Goal: Transaction & Acquisition: Purchase product/service

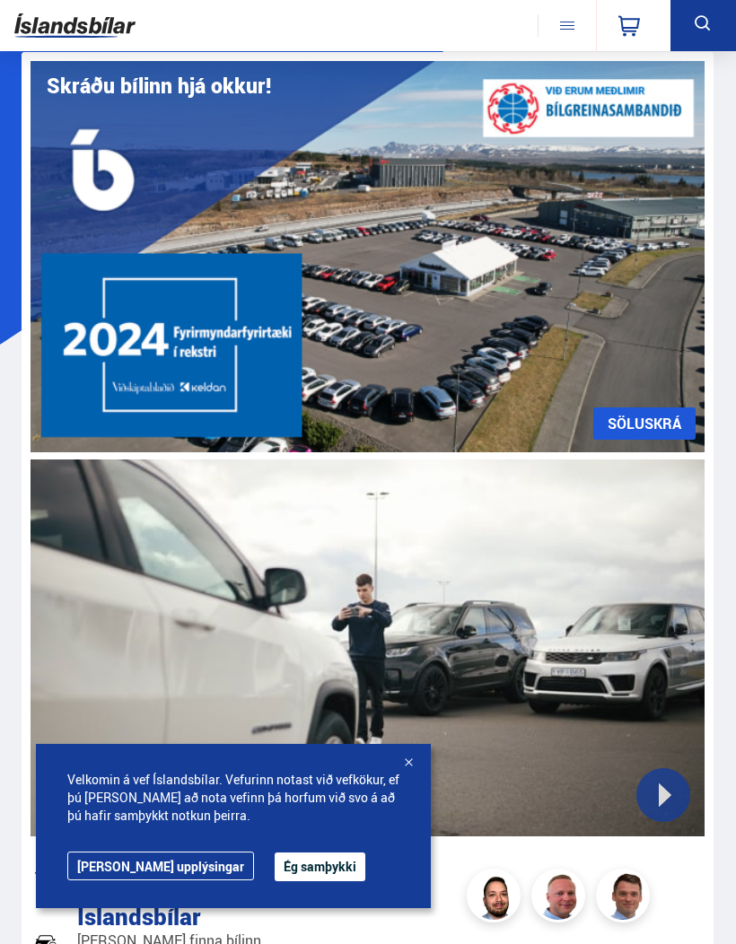
click at [711, 24] on icon at bounding box center [703, 24] width 22 height 22
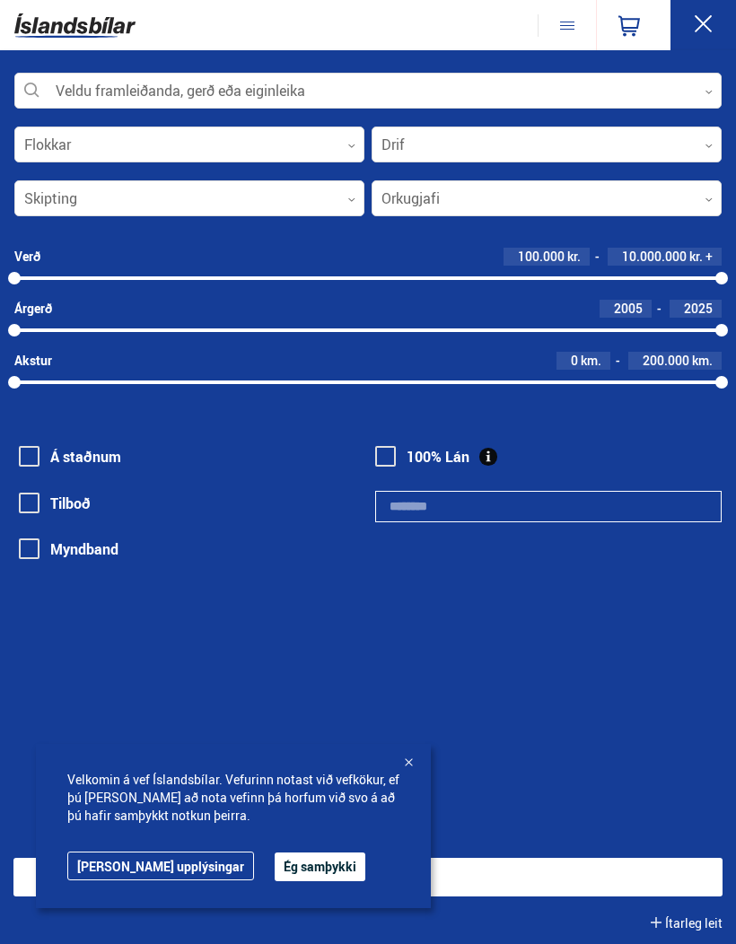
click at [276, 109] on div "Veldu framleiðanda, gerð eða eiginleika 0" at bounding box center [367, 91] width 707 height 36
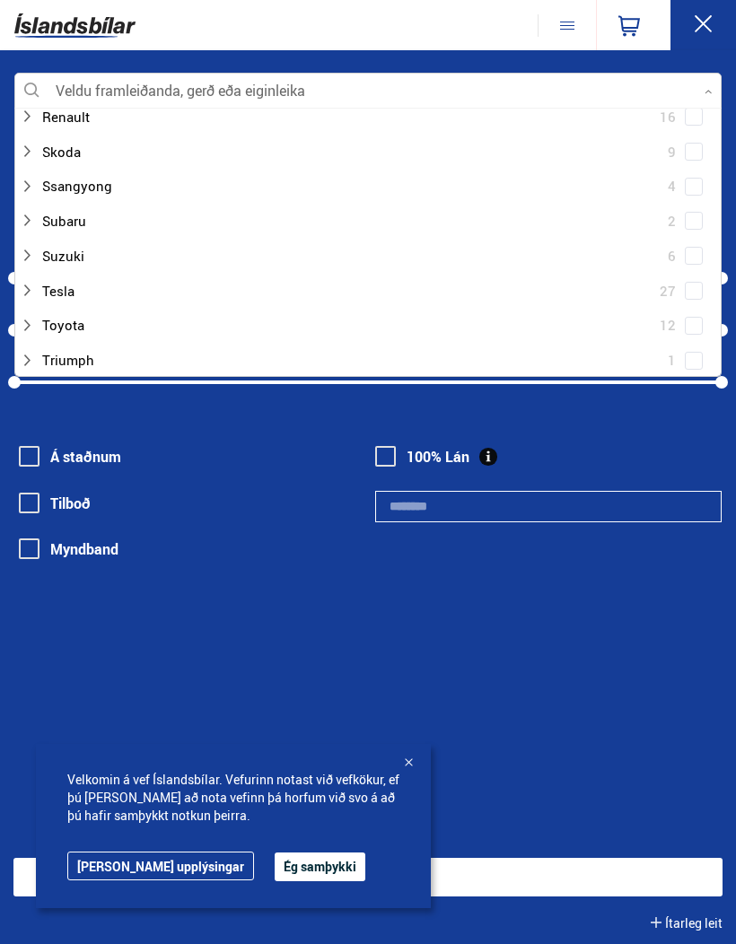
scroll to position [1184, 0]
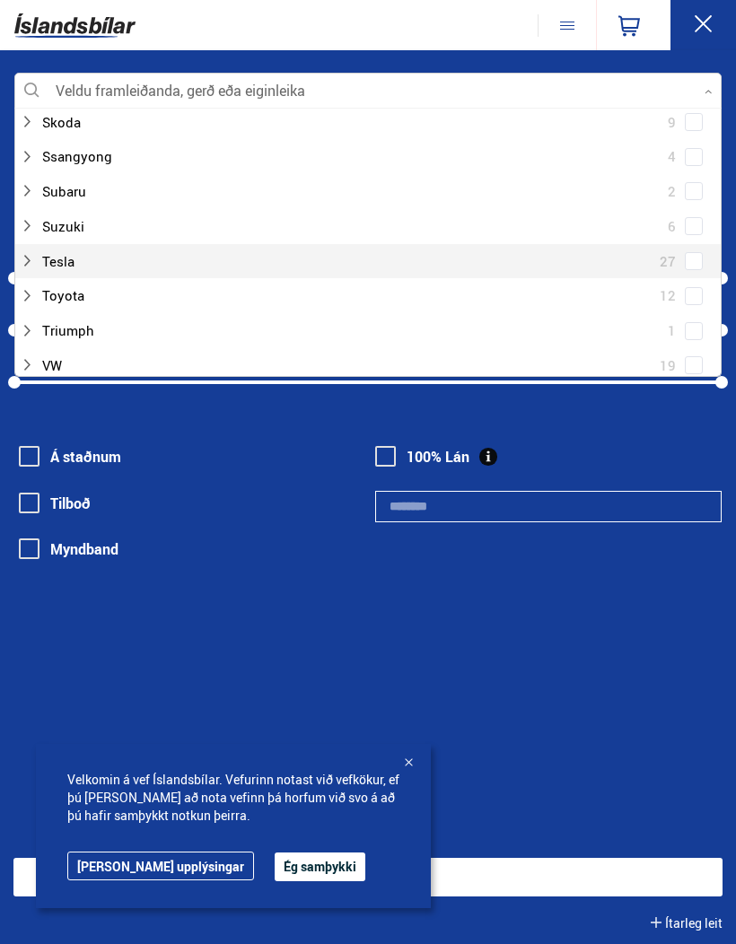
click at [36, 249] on div at bounding box center [350, 262] width 661 height 26
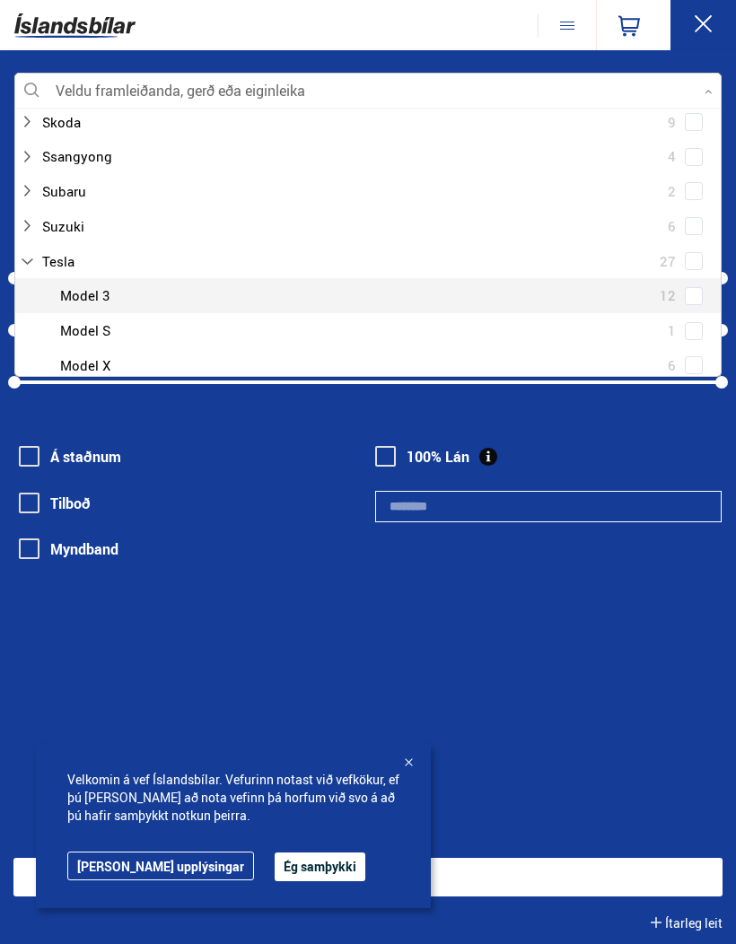
click at [110, 283] on div at bounding box center [386, 296] width 661 height 26
click at [687, 270] on div "Tesla 27 Tesla Model 3 12 Tesla Model S 1 Tesla Model X 6 Tesla Model Y 8" at bounding box center [368, 331] width 706 height 174
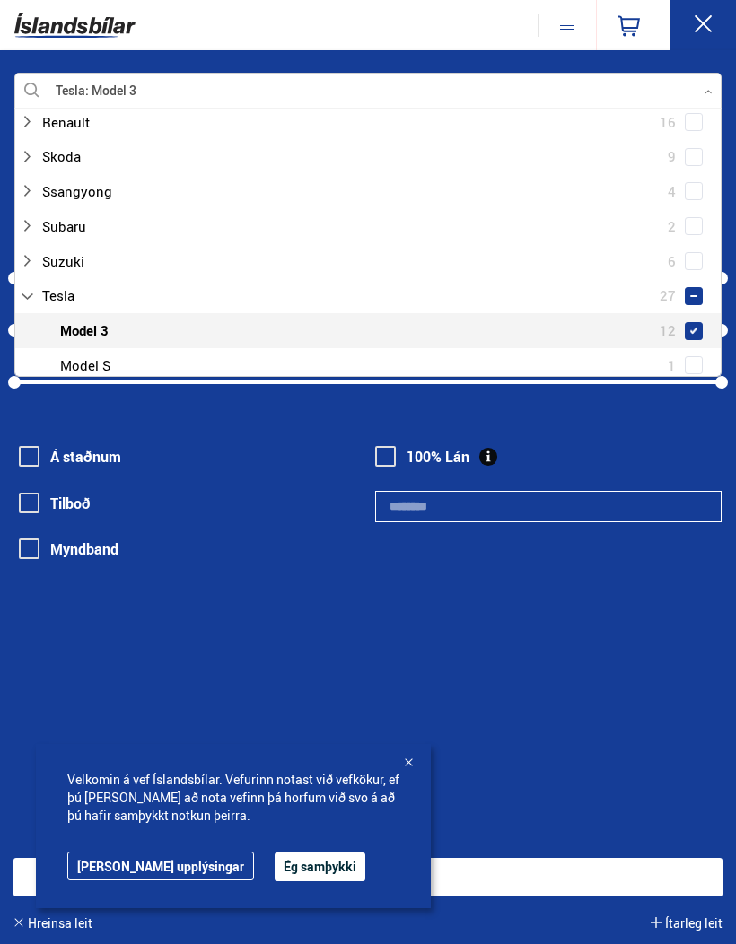
click at [713, 32] on icon at bounding box center [703, 24] width 22 height 22
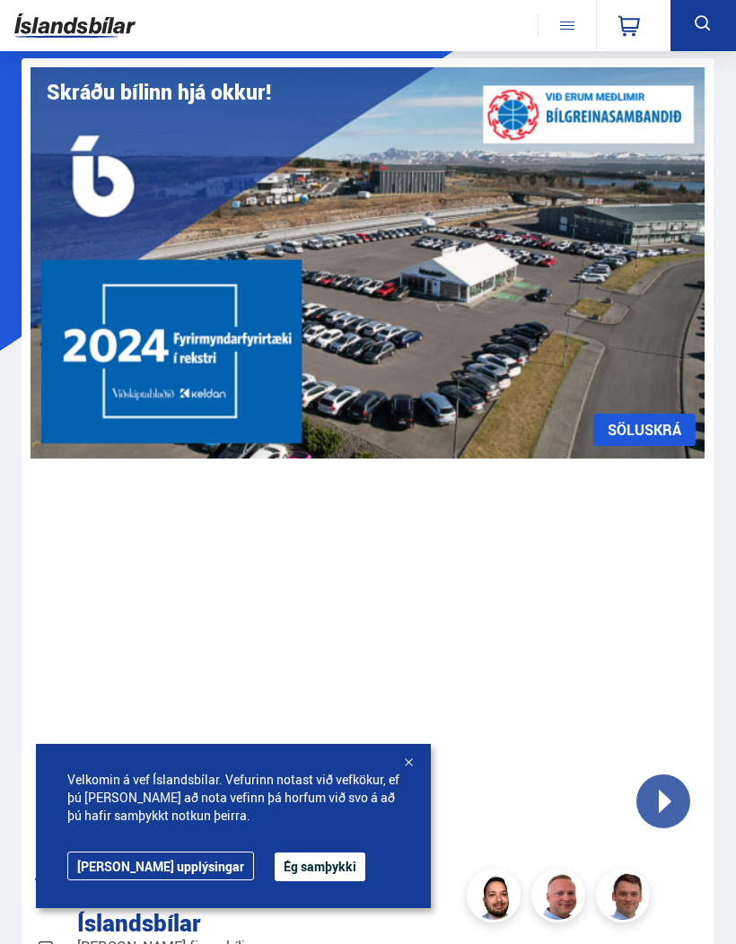
click at [693, 36] on button at bounding box center [704, 25] width 66 height 51
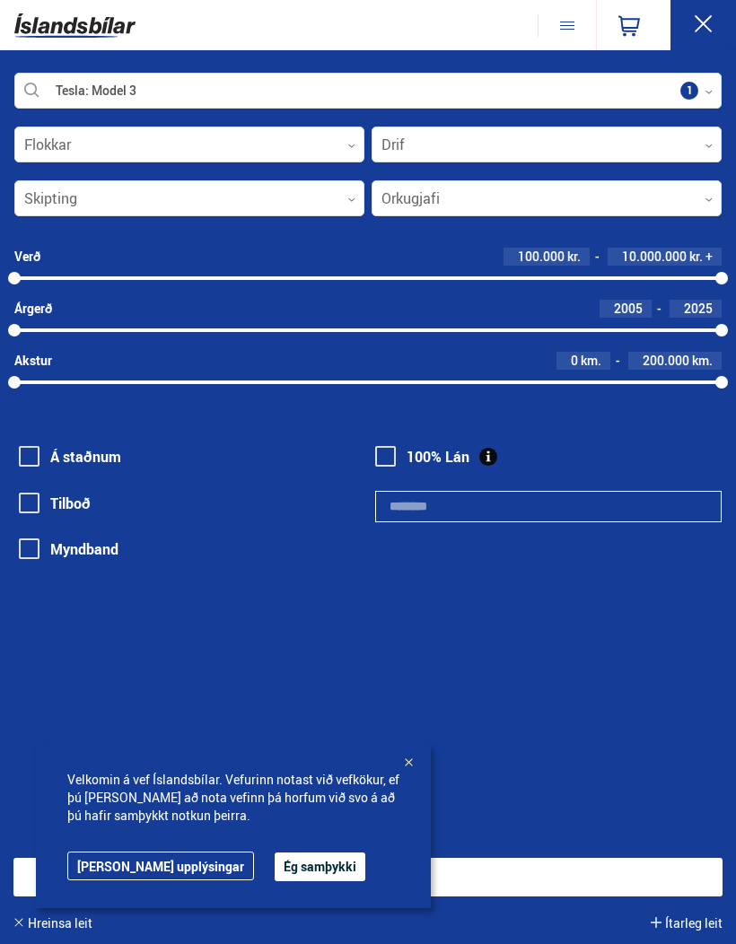
scroll to position [0, 0]
click at [400, 772] on div at bounding box center [408, 764] width 18 height 18
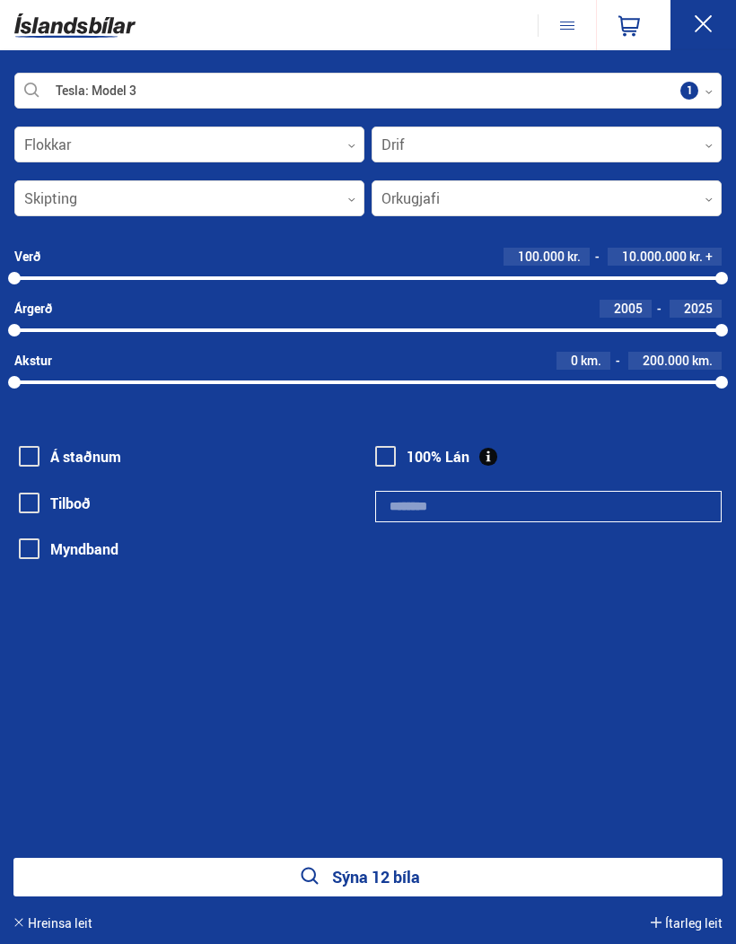
click at [526, 852] on div "Sýna 12 bíla [GEOGRAPHIC_DATA] leit Ítarleg leit" at bounding box center [368, 895] width 736 height 100
click at [512, 882] on button "Sýna 12 bíla" at bounding box center [367, 877] width 709 height 39
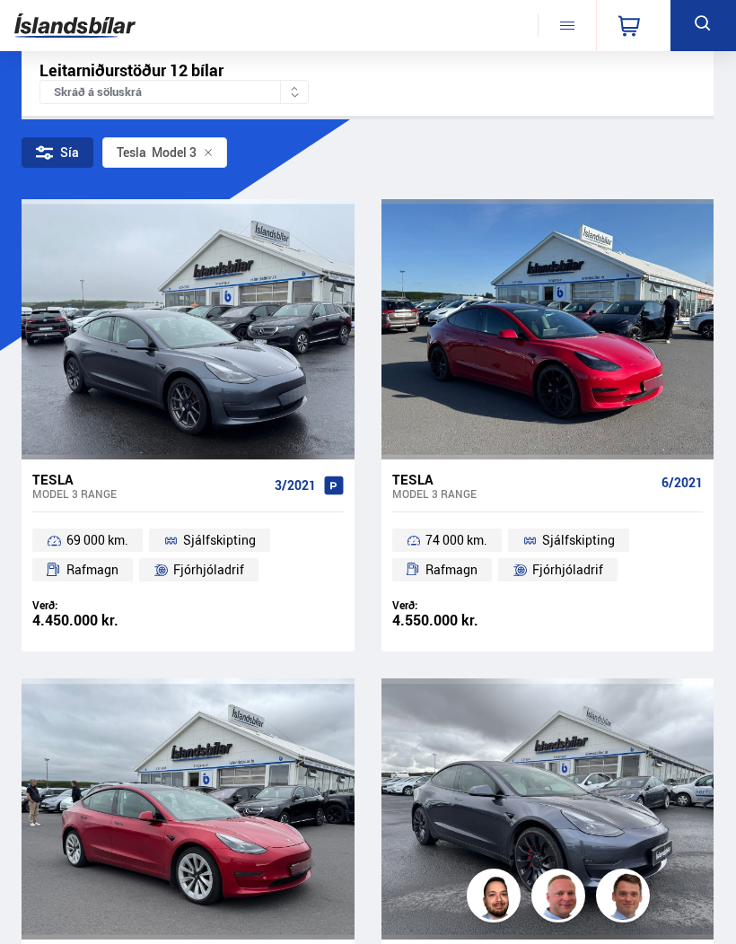
click at [635, 365] on div at bounding box center [614, 329] width 67 height 260
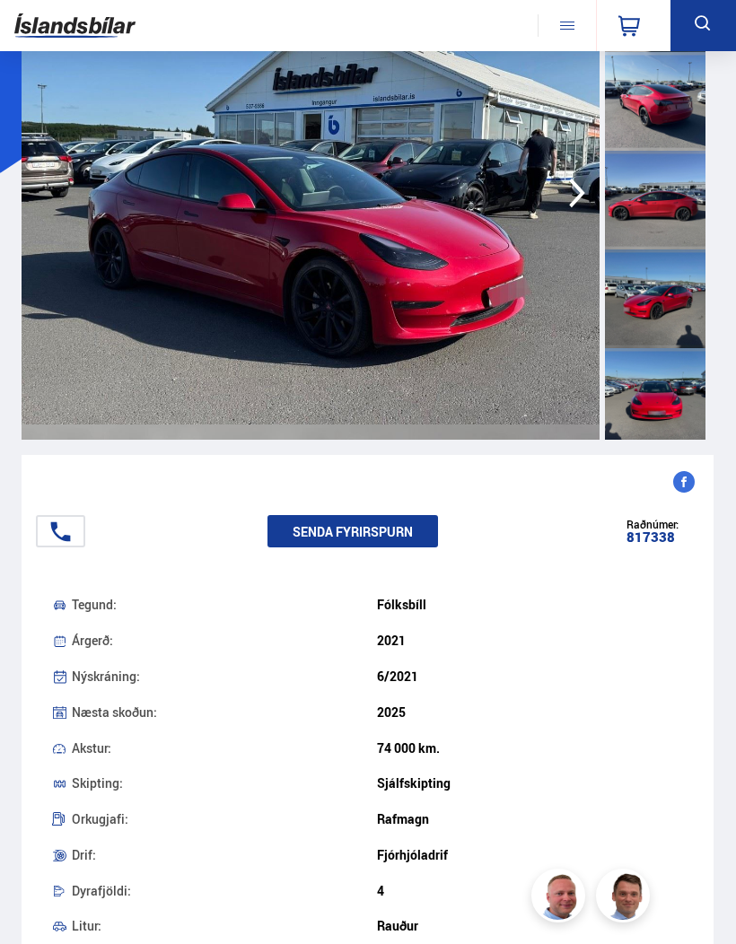
scroll to position [175, 0]
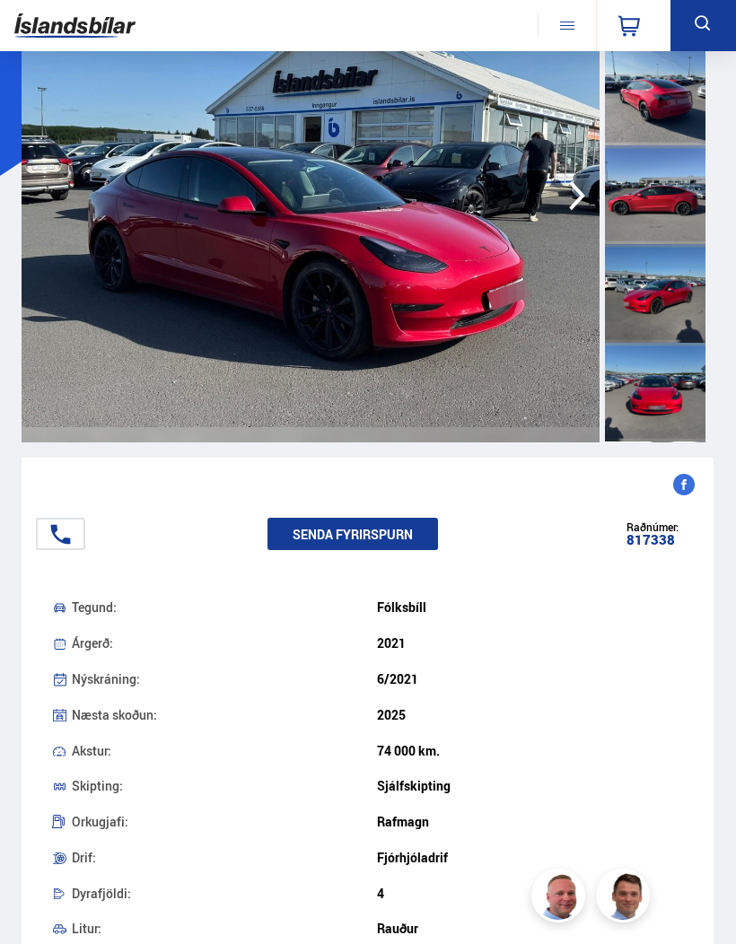
click at [553, 213] on img at bounding box center [311, 196] width 578 height 494
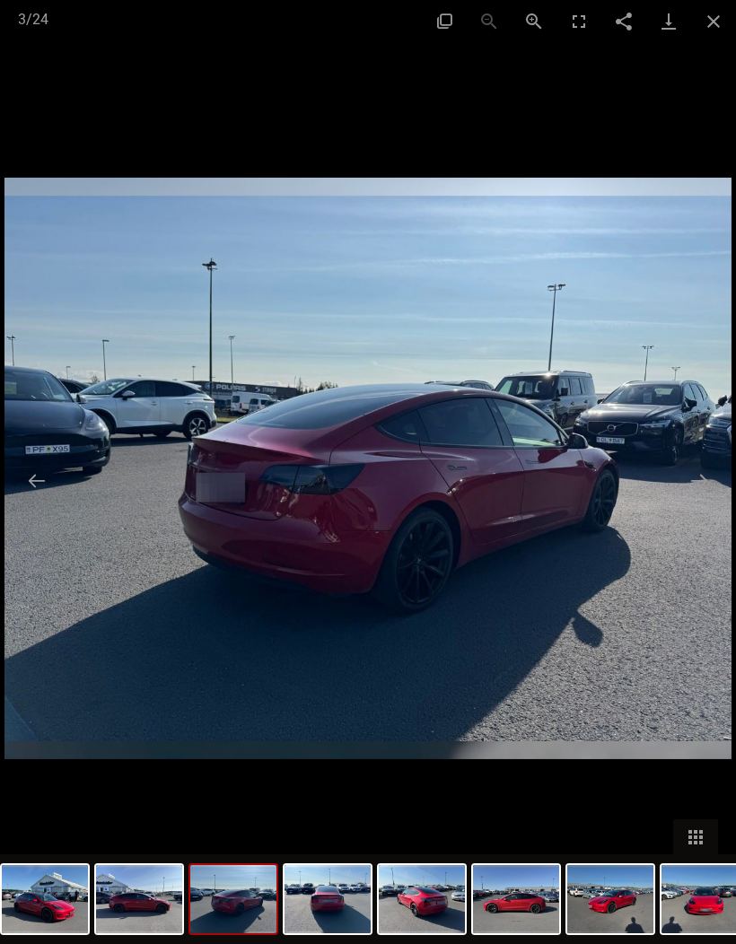
click at [700, 470] on button "Next slide" at bounding box center [699, 480] width 38 height 35
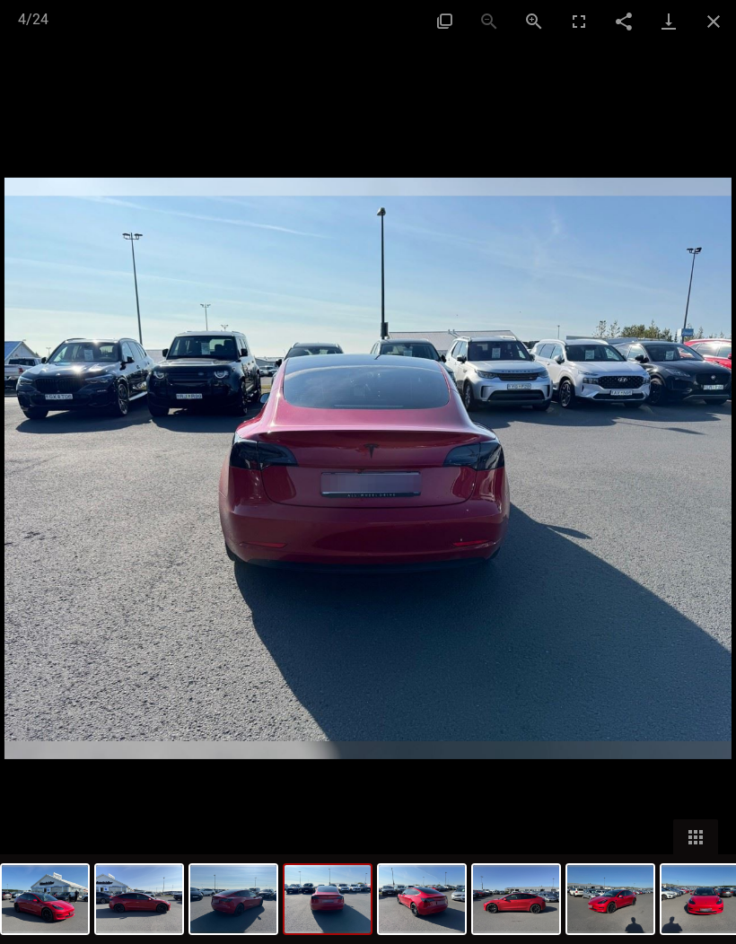
click at [698, 478] on button "Next slide" at bounding box center [699, 480] width 38 height 35
click at [697, 477] on button "Next slide" at bounding box center [699, 480] width 38 height 35
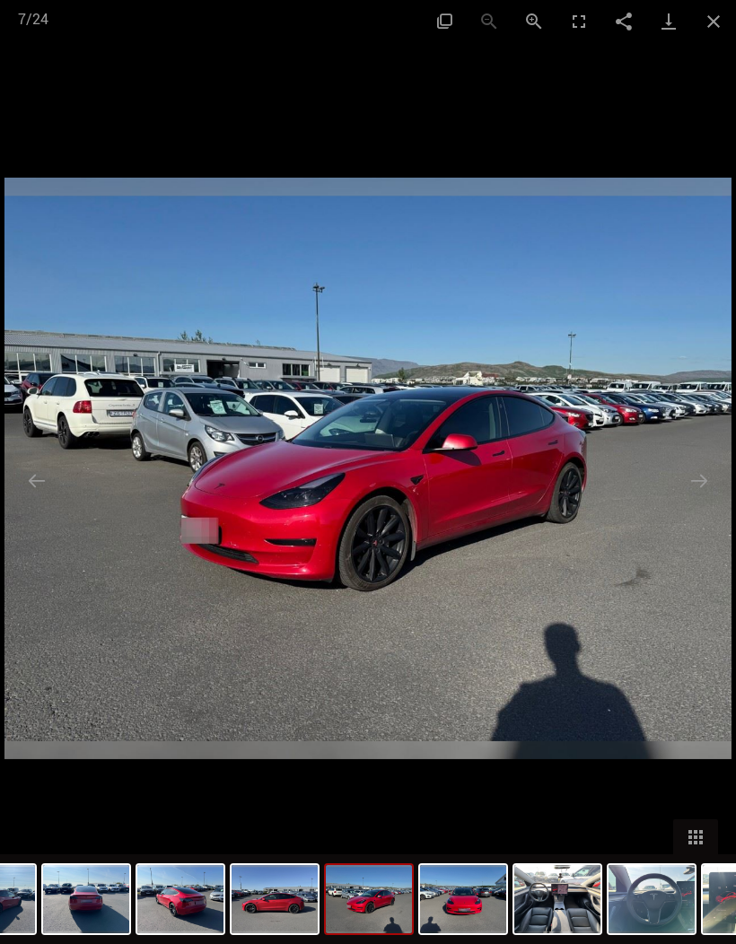
click at [710, 22] on button "Close gallery" at bounding box center [713, 21] width 45 height 42
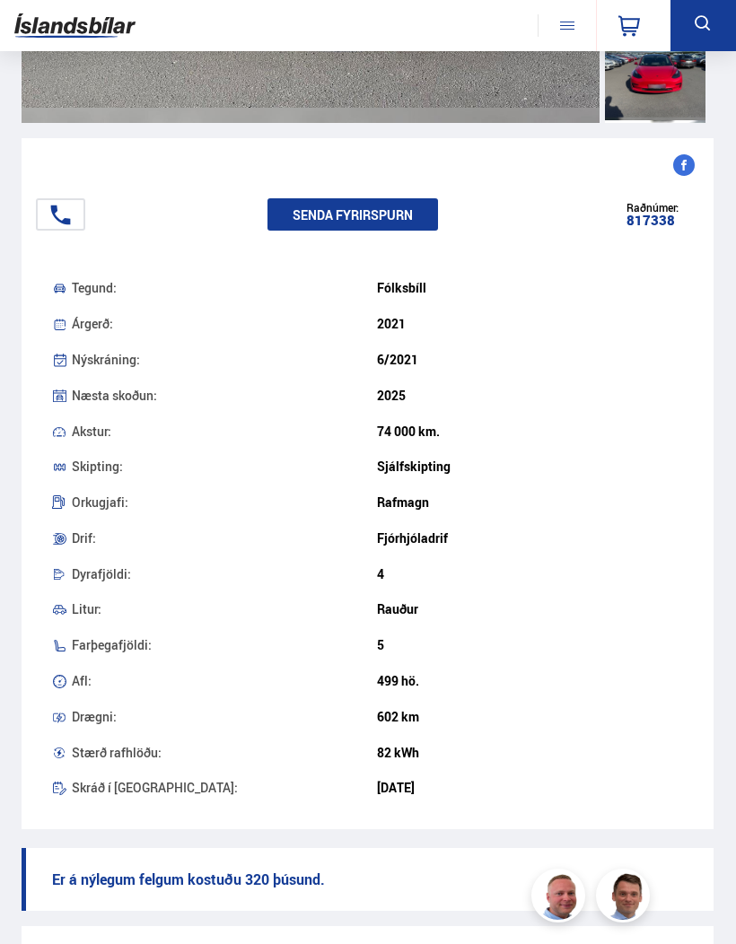
scroll to position [654, 0]
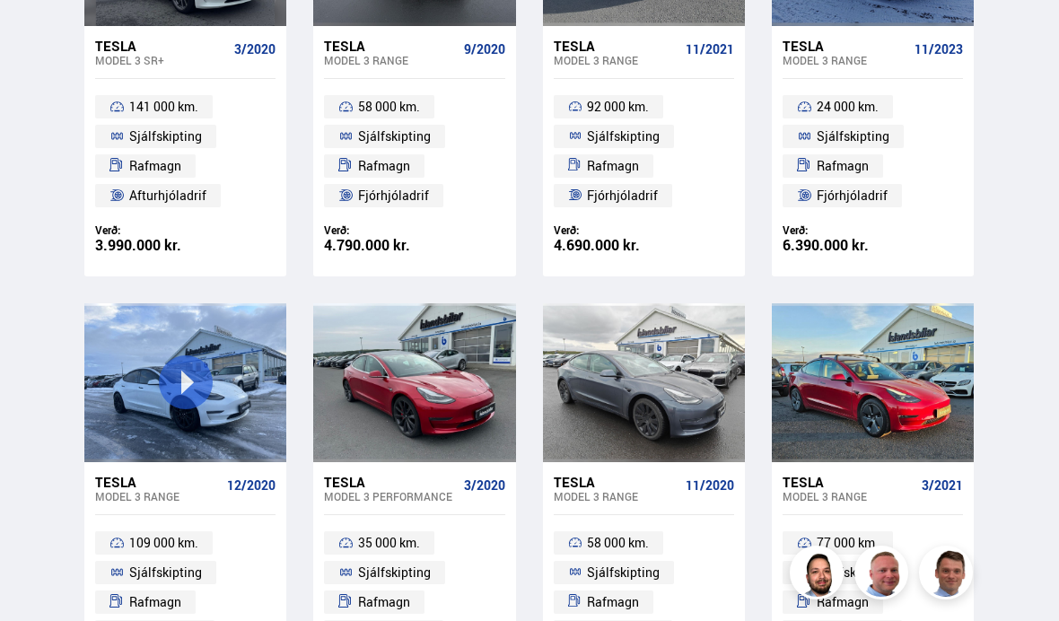
scroll to position [924, 0]
